Goal: Task Accomplishment & Management: Use online tool/utility

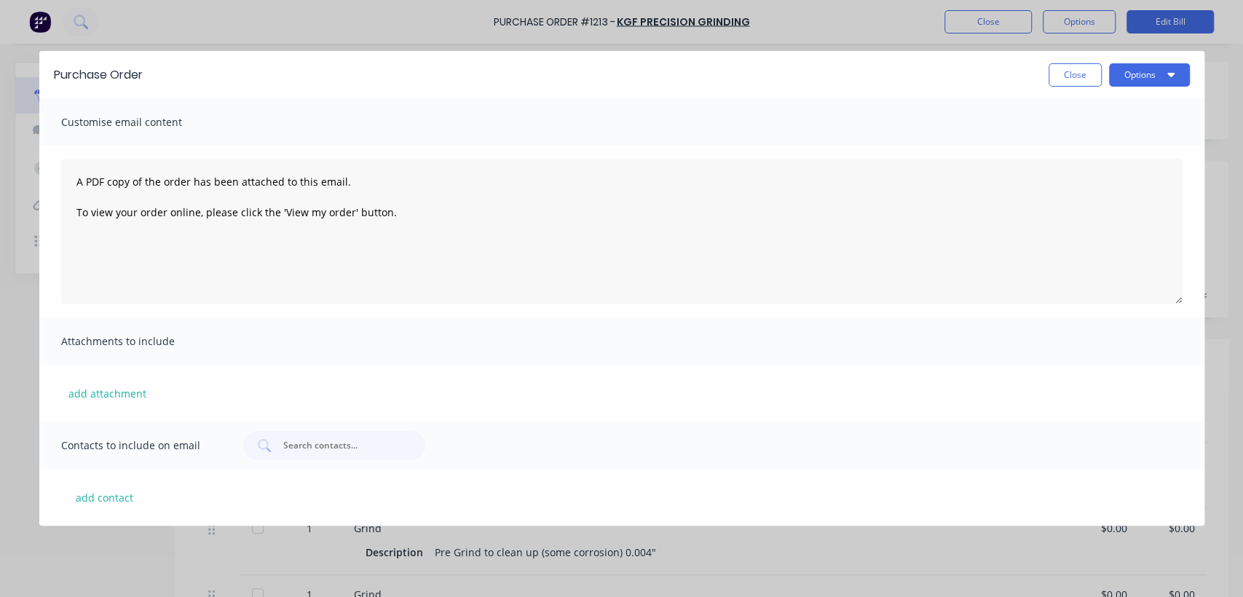
click at [1086, 82] on button "Close" at bounding box center [1075, 74] width 53 height 23
type textarea "x"
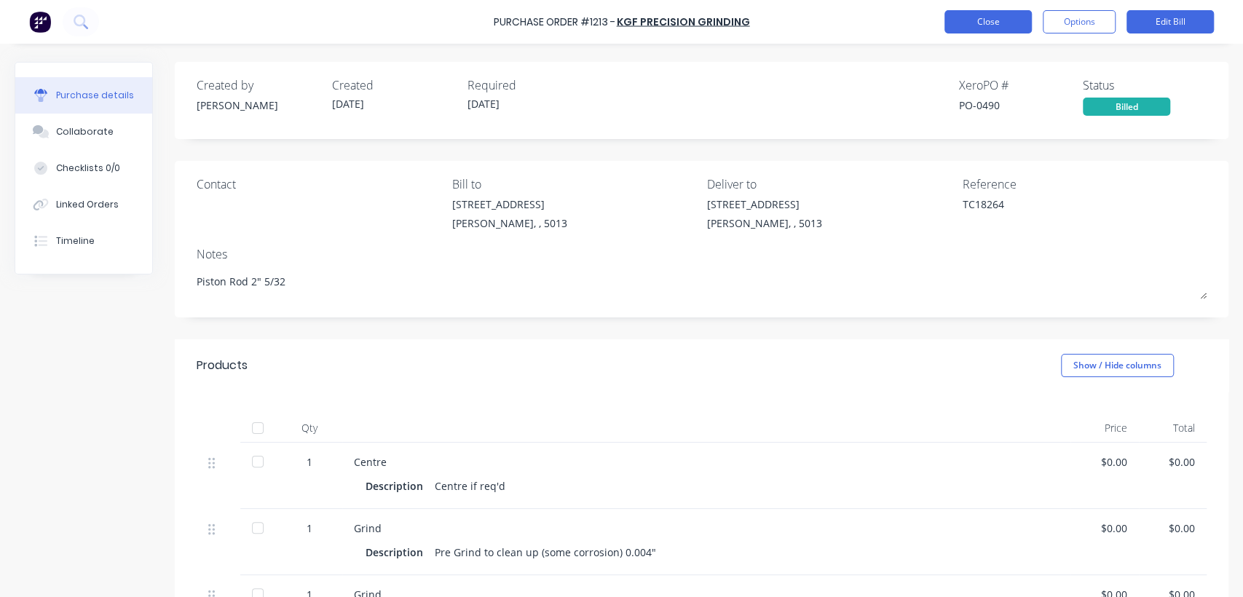
click at [981, 16] on button "Close" at bounding box center [987, 21] width 87 height 23
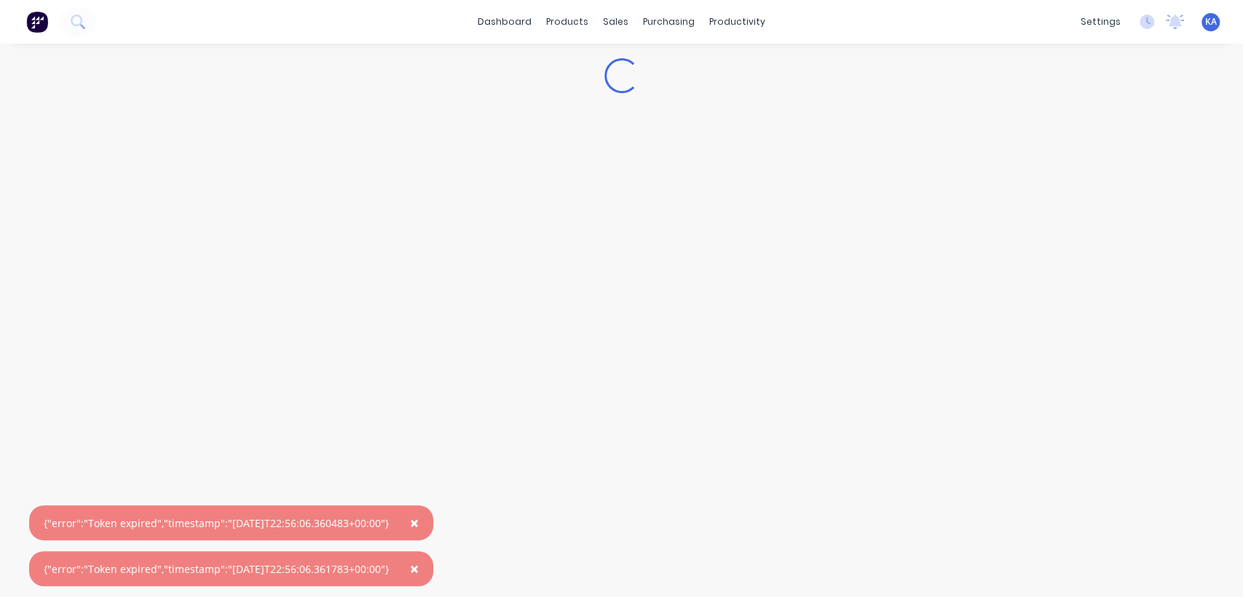
click at [781, 237] on div "Loading..." at bounding box center [621, 306] width 1243 height 524
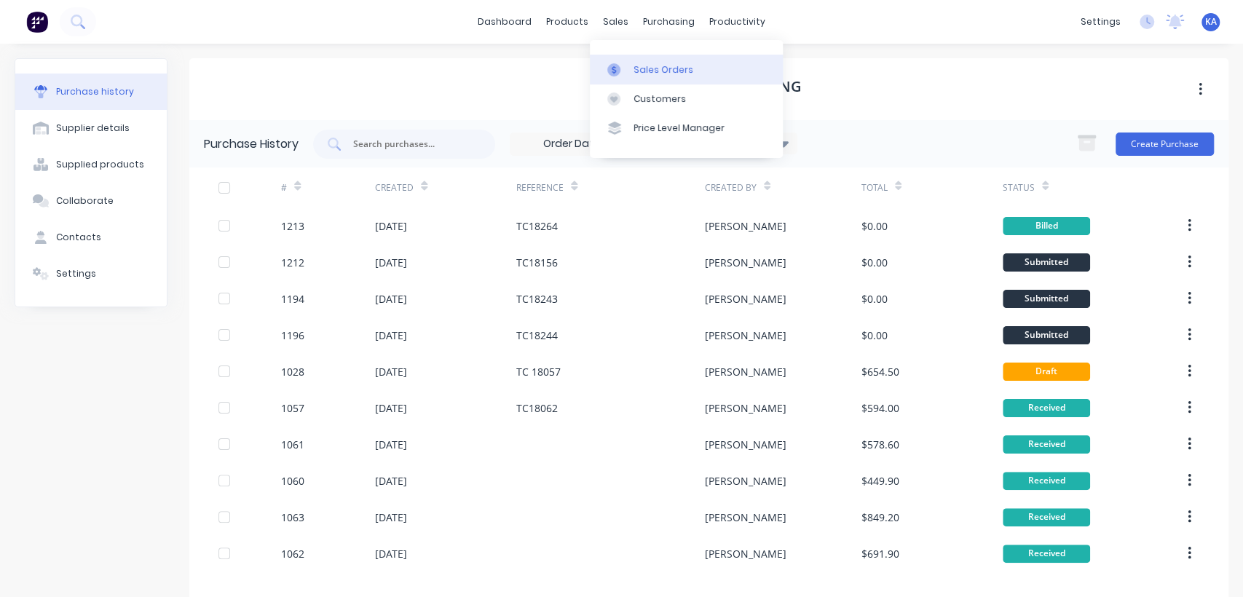
click at [658, 66] on div "Sales Orders" at bounding box center [663, 69] width 60 height 13
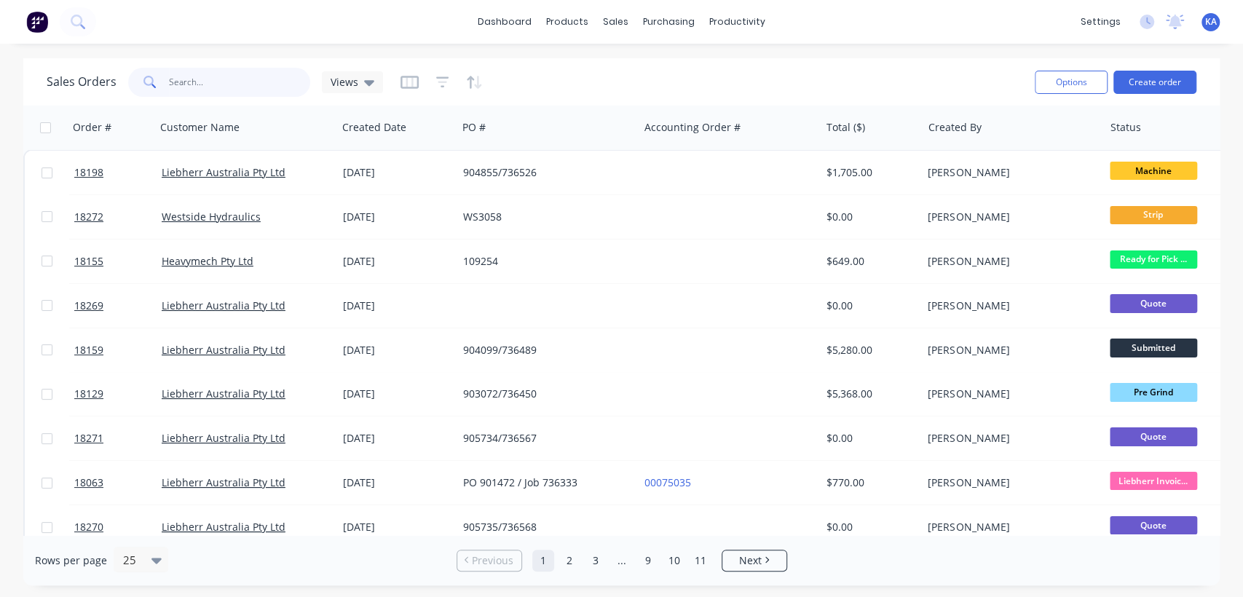
click at [241, 87] on input "text" at bounding box center [240, 82] width 142 height 29
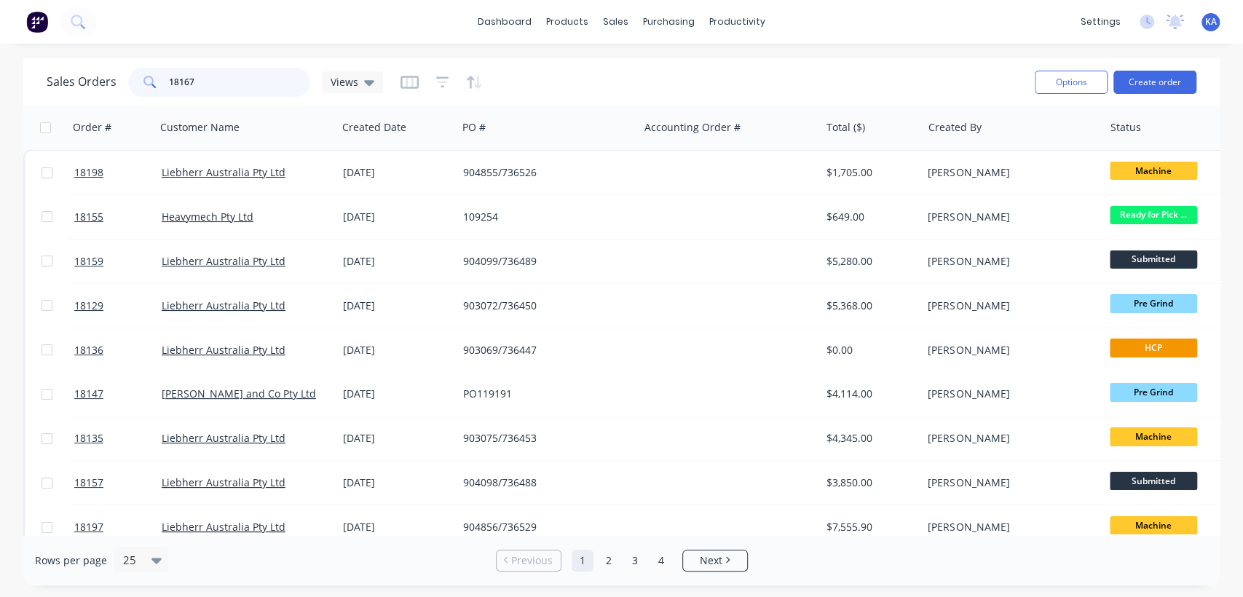
type input "18167"
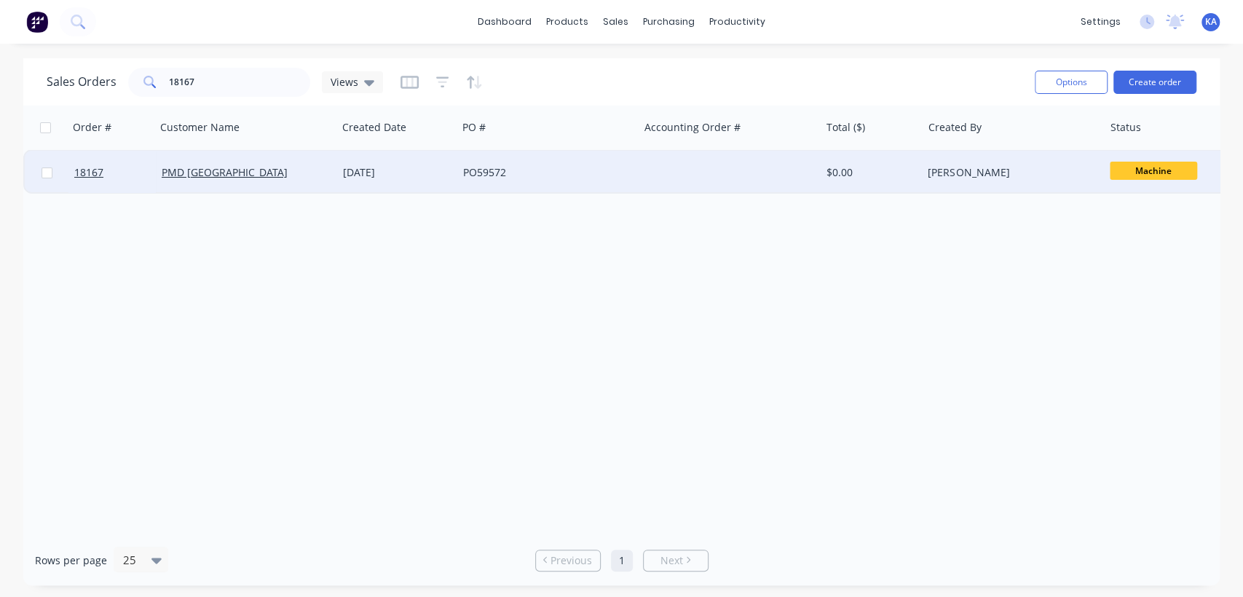
click at [1161, 170] on span "Machine" at bounding box center [1153, 171] width 87 height 18
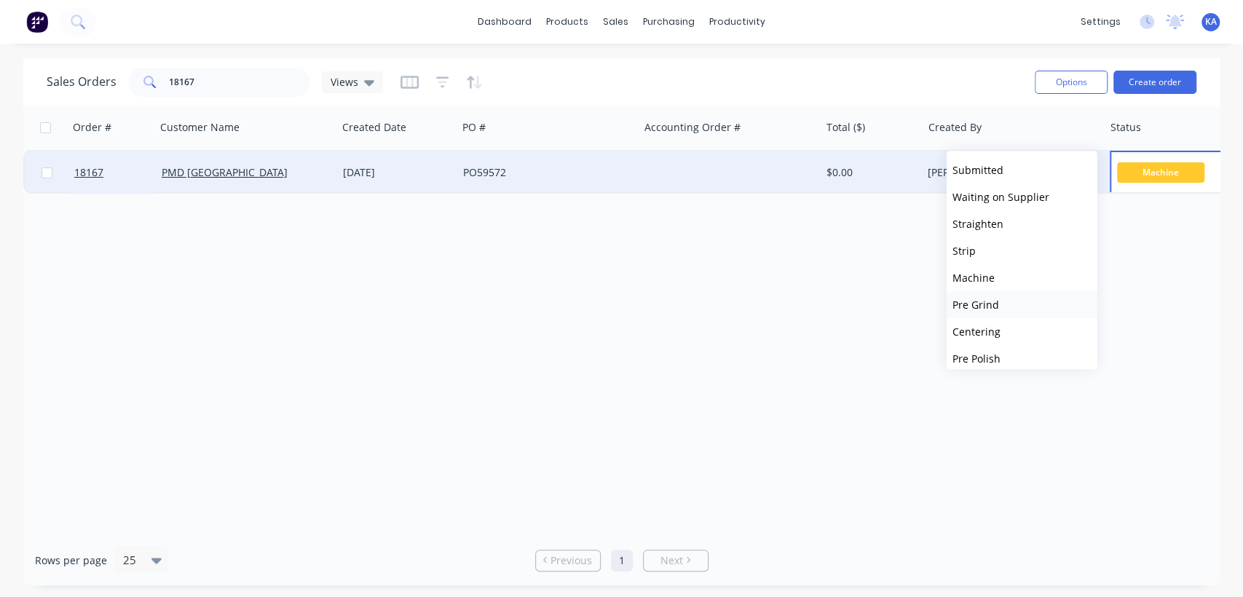
click at [1004, 310] on button "Pre Grind" at bounding box center [1022, 304] width 151 height 27
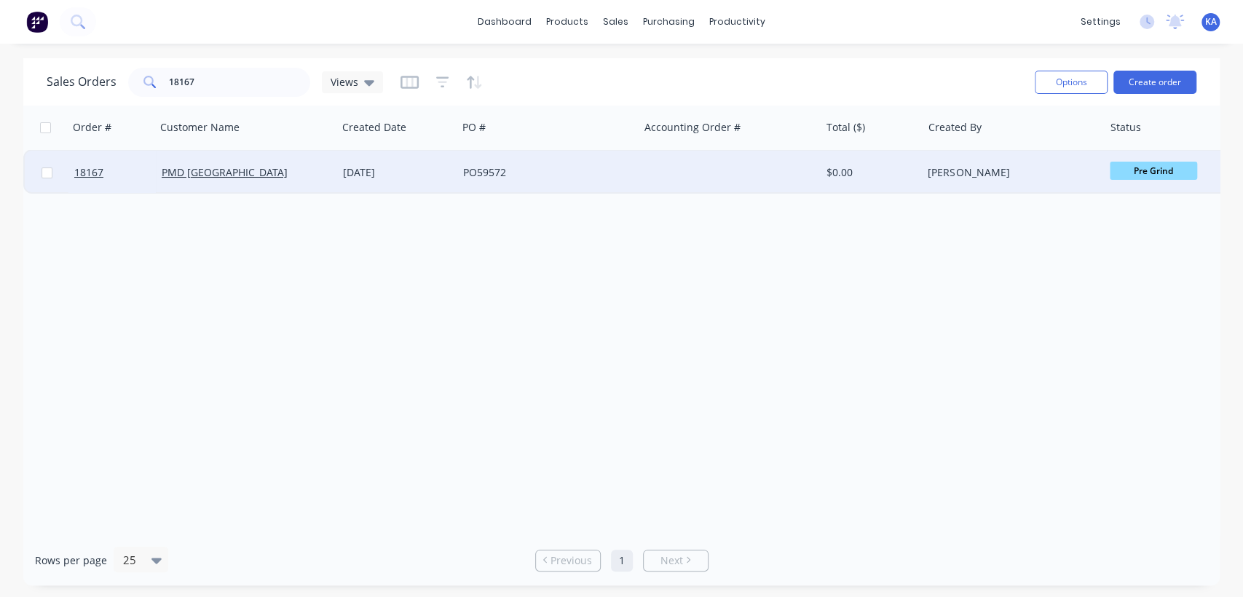
drag, startPoint x: 1225, startPoint y: 1, endPoint x: 839, endPoint y: 302, distance: 489.7
click at [839, 302] on div "Order # Customer Name Created Date PO # Accounting Order # Total ($) Created By…" at bounding box center [621, 321] width 1196 height 430
click at [1064, 77] on button "Options" at bounding box center [1071, 82] width 73 height 23
click at [947, 341] on div "Order # Customer Name Created Date PO # Accounting Order # Total ($) Created By…" at bounding box center [621, 321] width 1196 height 430
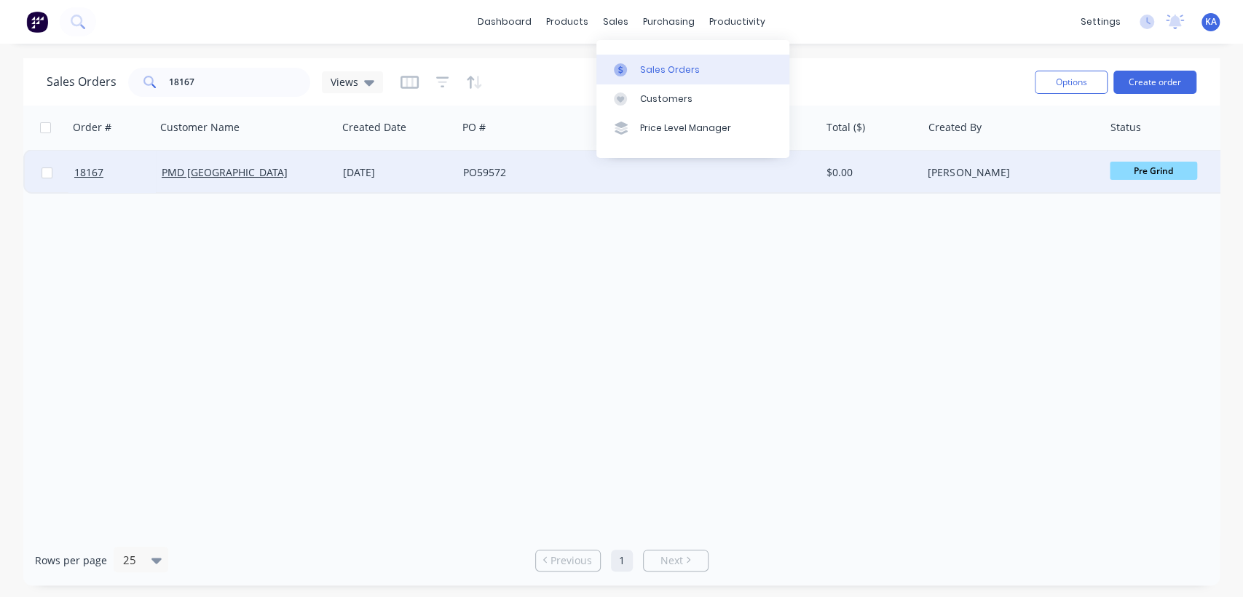
click at [636, 60] on link "Sales Orders" at bounding box center [692, 69] width 193 height 29
click at [636, 65] on link "Sales Orders" at bounding box center [692, 69] width 193 height 29
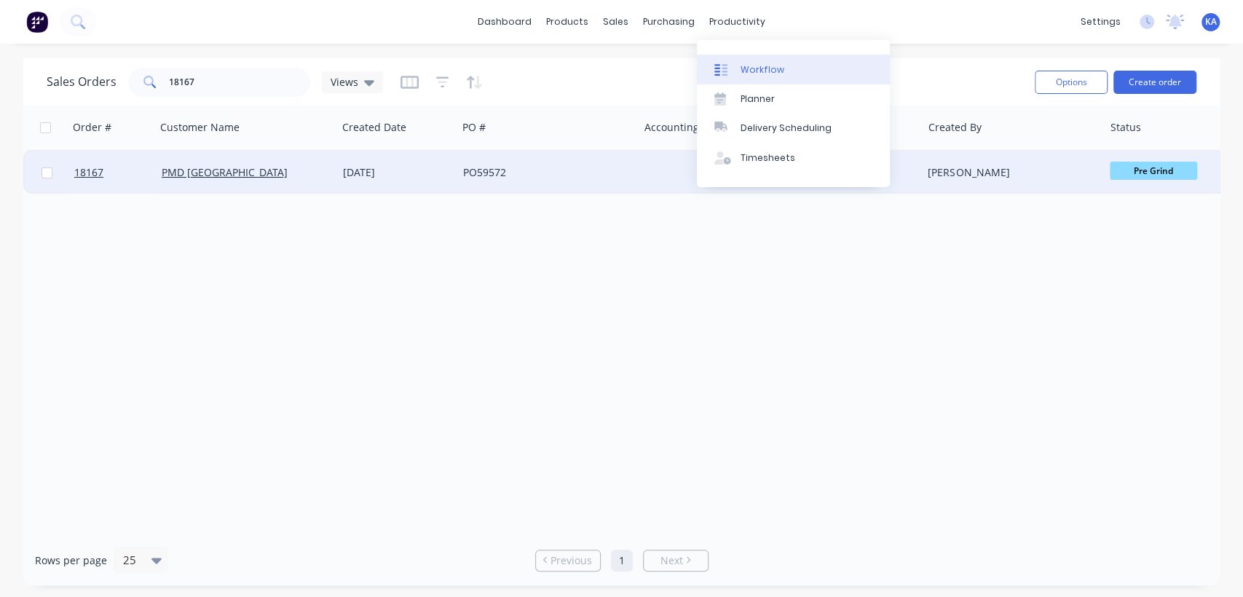
click at [757, 68] on div "Workflow" at bounding box center [763, 69] width 44 height 13
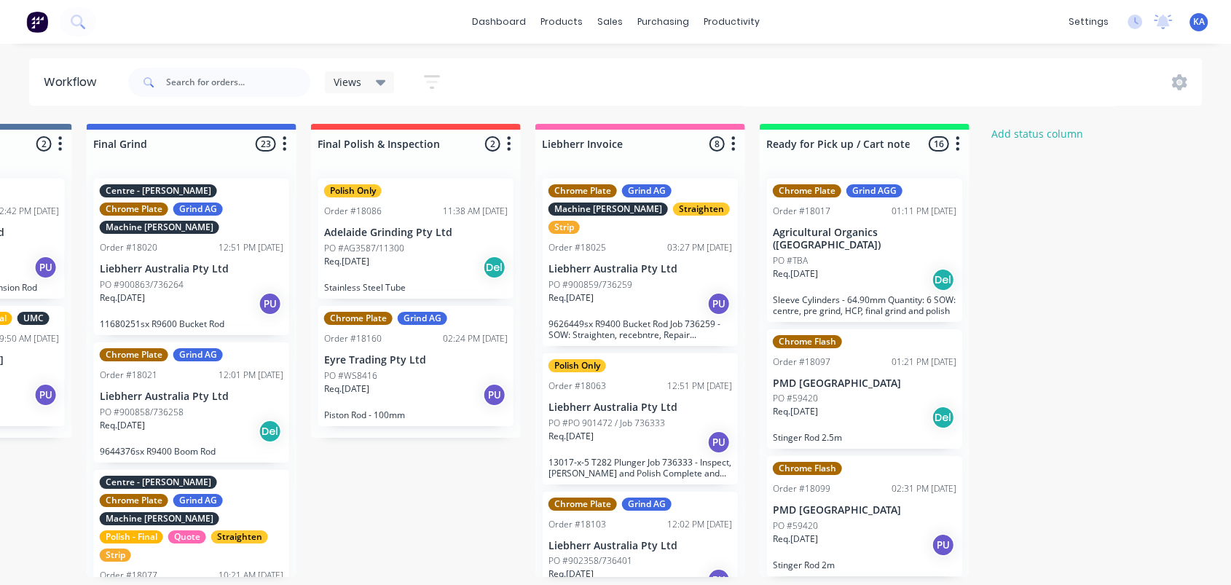
scroll to position [58, 3309]
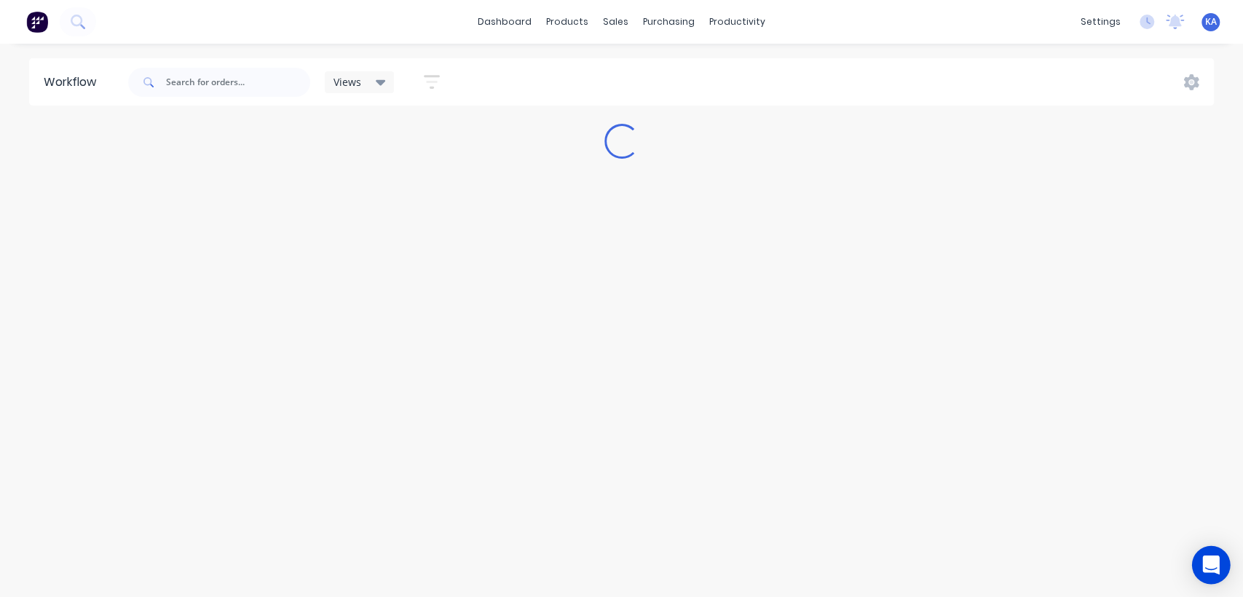
click at [1213, 556] on div "Open Intercom Messenger" at bounding box center [1211, 565] width 39 height 39
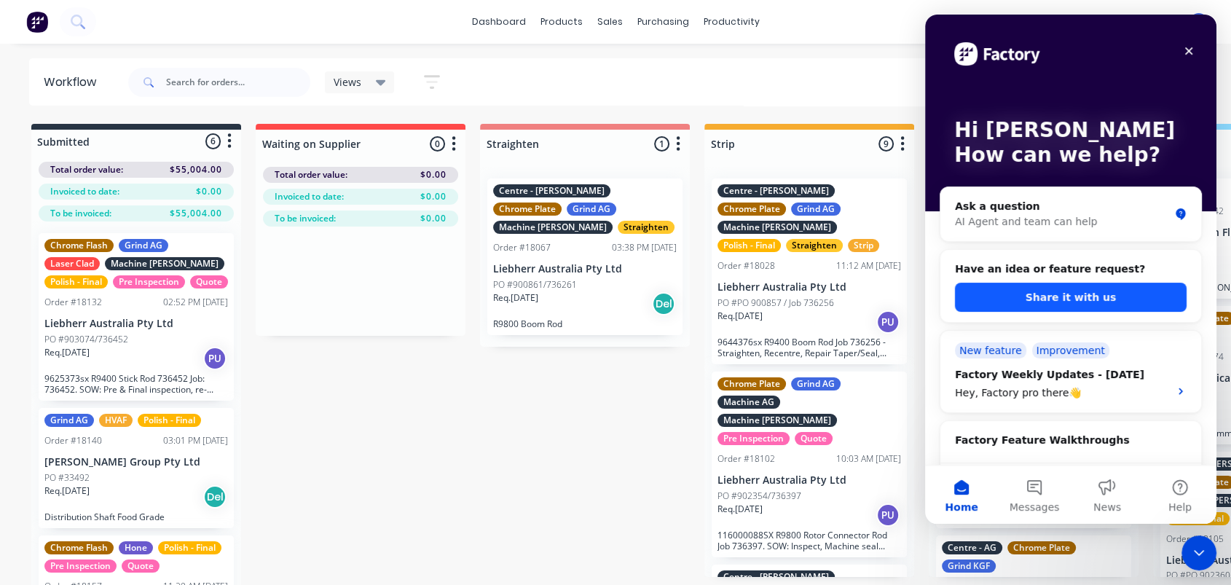
click at [1057, 299] on button "Share it with us" at bounding box center [1071, 297] width 232 height 29
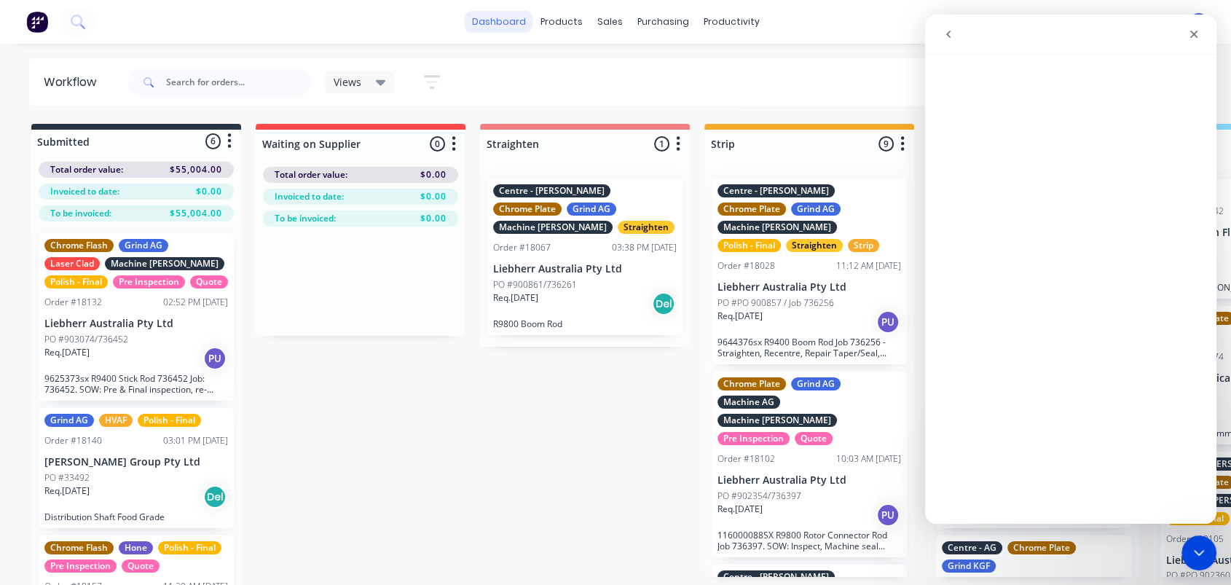
click at [513, 17] on link "dashboard" at bounding box center [499, 22] width 68 height 22
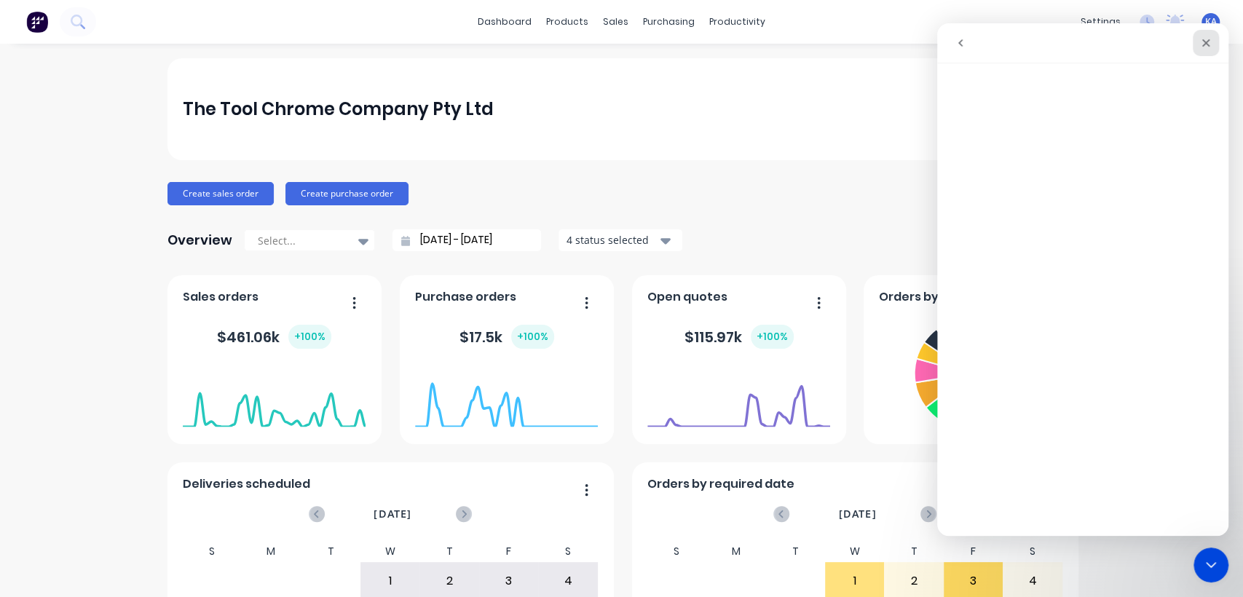
click at [1206, 42] on icon "Close" at bounding box center [1206, 43] width 8 height 8
